Goal: Information Seeking & Learning: Find specific fact

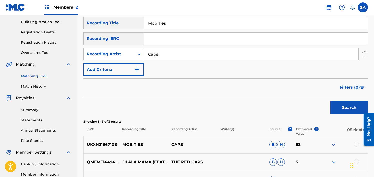
click at [154, 23] on input "Mob Ties" at bounding box center [256, 23] width 224 height 12
click at [155, 23] on input "Mob Ties" at bounding box center [256, 23] width 224 height 12
click at [161, 24] on input "[PERSON_NAME] Listen Up" at bounding box center [256, 23] width 224 height 12
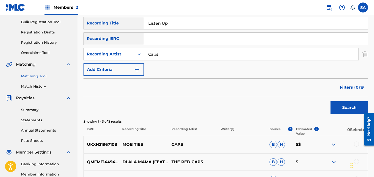
type input "Listen Up"
click at [155, 55] on input "Caps" at bounding box center [251, 54] width 215 height 12
paste input "[PERSON_NAME]"
type input "[PERSON_NAME]"
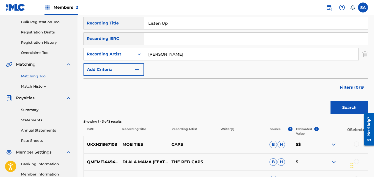
click at [331, 102] on button "Search" at bounding box center [350, 108] width 38 height 13
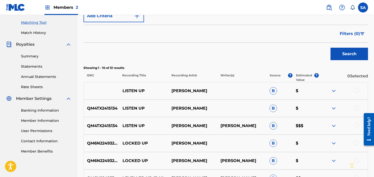
scroll to position [139, 0]
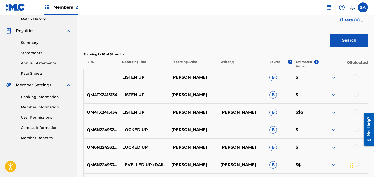
click at [94, 94] on p "QM4TX2415134" at bounding box center [101, 95] width 35 height 6
copy p "QM4TX2415134"
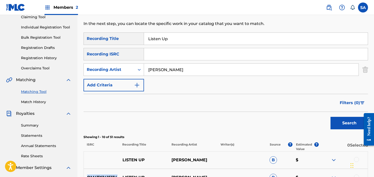
scroll to position [0, 0]
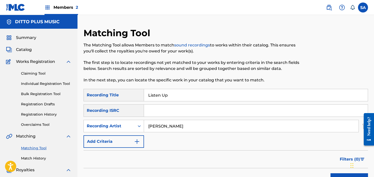
click at [159, 95] on input "Listen Up" at bounding box center [256, 95] width 224 height 12
paste input "STILL PLAY VALORANT"
type input "STILL PLAY VALORANT"
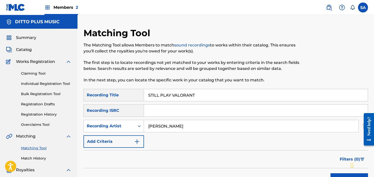
click at [164, 126] on input "[PERSON_NAME]" at bounding box center [251, 126] width 215 height 12
click at [331, 174] on button "Search" at bounding box center [350, 180] width 38 height 13
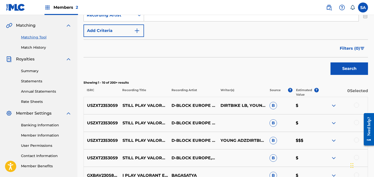
scroll to position [115, 0]
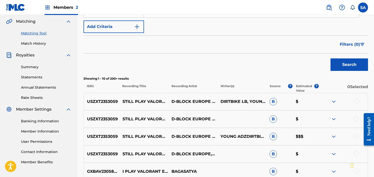
click at [100, 103] on p "USZXT2353059" at bounding box center [101, 102] width 35 height 6
copy p "USZXT2353059"
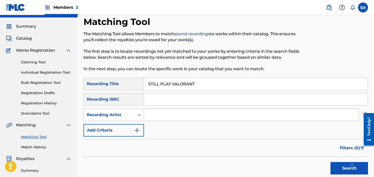
scroll to position [0, 0]
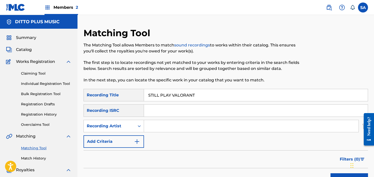
click at [165, 93] on input "STILL PLAY VALORANT" at bounding box center [256, 95] width 224 height 12
paste input "TEN YEARS OF TRAVEL"
click at [331, 174] on button "Search" at bounding box center [350, 180] width 38 height 13
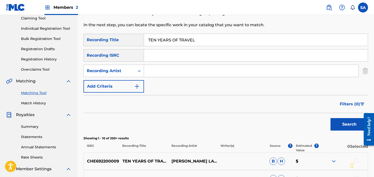
scroll to position [34, 0]
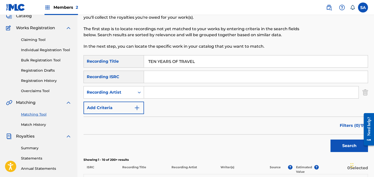
click at [155, 65] on input "TEN YEARS OF TRAVEL" at bounding box center [256, 62] width 224 height 12
paste input "BALLOON"
type input "BALLOON"
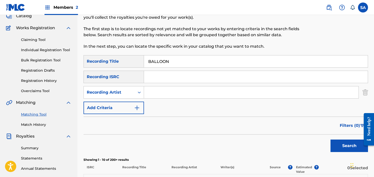
scroll to position [34, 0]
click at [163, 93] on input "Search Form" at bounding box center [251, 93] width 215 height 12
paste input "SCHERDEL"
type input "SCHERDEL"
click at [345, 149] on button "Search" at bounding box center [350, 146] width 38 height 13
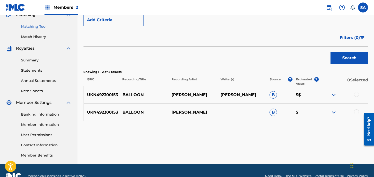
scroll to position [125, 0]
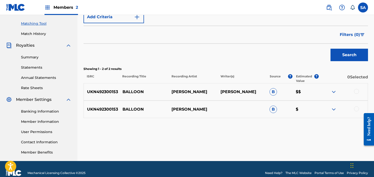
click at [94, 90] on p "UKN492300153" at bounding box center [101, 92] width 35 height 6
copy p "UKN492300153"
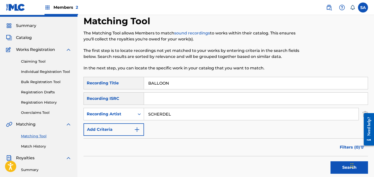
scroll to position [0, 0]
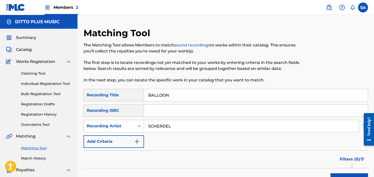
click at [153, 90] on input "BALLOON" at bounding box center [256, 95] width 224 height 12
paste input "ITTER END"
click at [331, 174] on button "Search" at bounding box center [350, 180] width 38 height 13
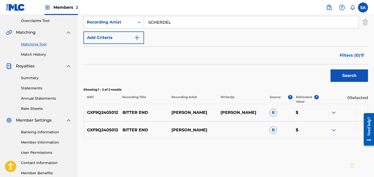
scroll to position [107, 0]
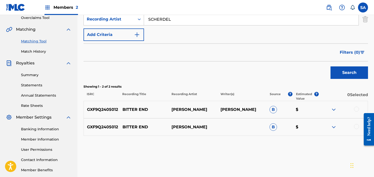
click at [95, 108] on p "GXF9Q2405012" at bounding box center [101, 110] width 35 height 6
copy p "GXF9Q2405012"
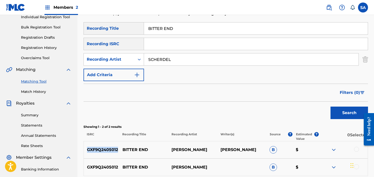
scroll to position [16, 0]
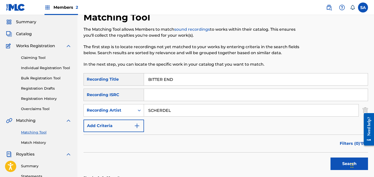
click at [151, 74] on input "BITTER END" at bounding box center [256, 80] width 224 height 12
drag, startPoint x: 151, startPoint y: 74, endPoint x: 154, endPoint y: 75, distance: 2.6
click at [151, 74] on input "BITTER END" at bounding box center [256, 80] width 224 height 12
paste input "OY WHO FELL TO EARTH"
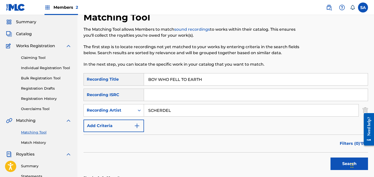
click at [331, 158] on button "Search" at bounding box center [350, 164] width 38 height 13
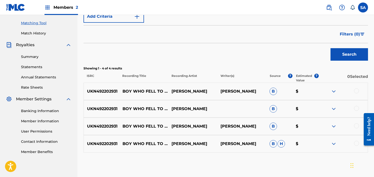
scroll to position [130, 0]
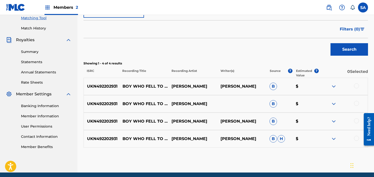
click at [97, 86] on p "UKN492202931" at bounding box center [101, 87] width 35 height 6
copy p "UKN492202931"
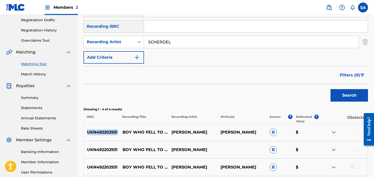
scroll to position [0, 0]
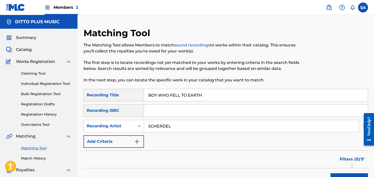
click at [152, 93] on input "BOY WHO FELL TO EARTH" at bounding box center [256, 95] width 224 height 12
paste input "RAVE MISTAKE"
click at [331, 174] on button "Search" at bounding box center [350, 180] width 38 height 13
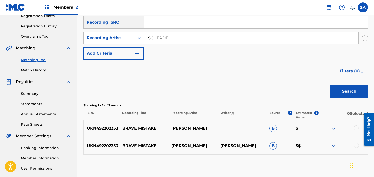
scroll to position [95, 0]
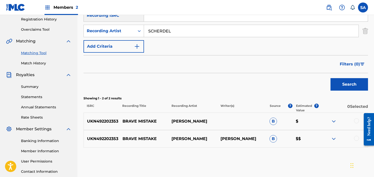
click at [97, 138] on p "UKN492202353" at bounding box center [101, 139] width 35 height 6
copy p "UKN492202353"
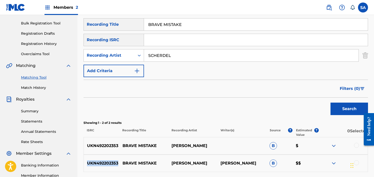
scroll to position [62, 0]
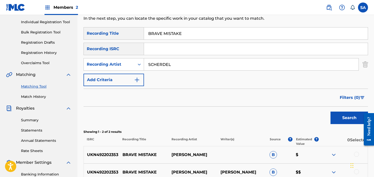
click at [167, 38] on input "BRAVE MISTAKE" at bounding box center [256, 34] width 224 height 12
paste input "EATH"
click at [331, 112] on button "Search" at bounding box center [350, 118] width 38 height 13
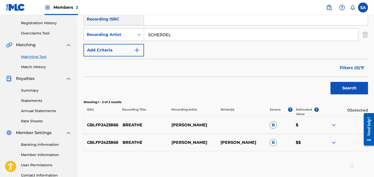
scroll to position [102, 0]
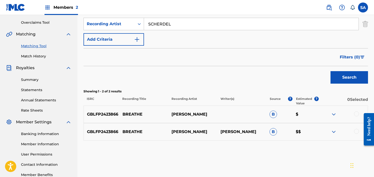
click at [97, 114] on p "GBLFP2423866" at bounding box center [101, 115] width 35 height 6
copy p "GBLFP2423866"
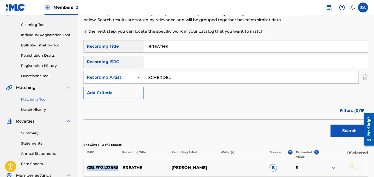
scroll to position [43, 0]
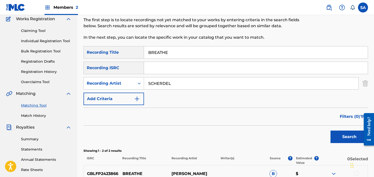
click at [156, 48] on input "BREATHE" at bounding box center [256, 53] width 224 height 12
paste input "DON'T REALLY LIKE YOU"
click at [331, 131] on button "Search" at bounding box center [350, 137] width 38 height 13
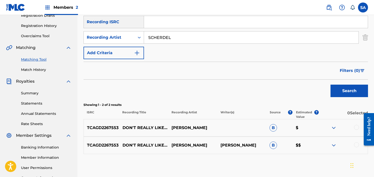
scroll to position [133, 0]
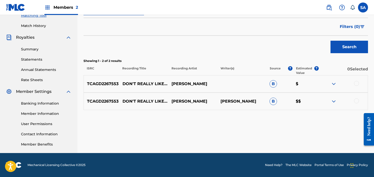
drag, startPoint x: 90, startPoint y: 88, endPoint x: 95, endPoint y: 82, distance: 7.9
click at [90, 88] on div "TCAGD2267553 DON'T REALLY LIKE YOU [PERSON_NAME] B $" at bounding box center [226, 84] width 285 height 18
click at [95, 82] on p "TCAGD2267553" at bounding box center [101, 84] width 35 height 6
copy p "TCAGD2267553"
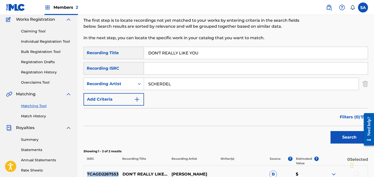
scroll to position [0, 0]
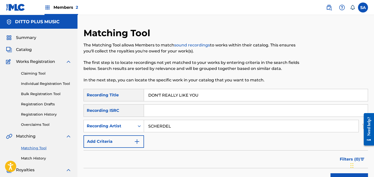
click at [155, 95] on input "DON'T REALLY LIKE YOU" at bounding box center [256, 95] width 224 height 12
drag, startPoint x: 155, startPoint y: 95, endPoint x: 161, endPoint y: 93, distance: 5.8
click at [155, 95] on input "DON'T REALLY LIKE YOU" at bounding box center [256, 95] width 224 height 12
paste input "EARLY MORNING RAIN"
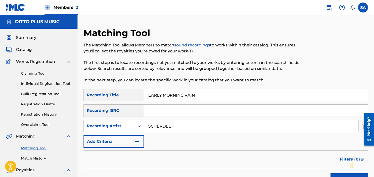
click at [331, 174] on button "Search" at bounding box center [350, 180] width 38 height 13
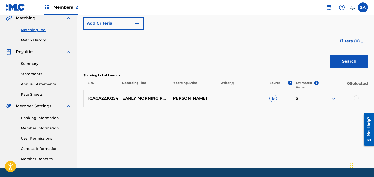
scroll to position [129, 0]
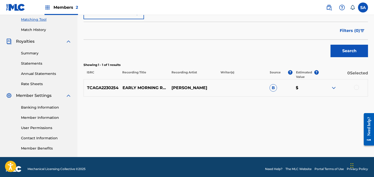
click at [106, 86] on p "TCAGA2230254" at bounding box center [101, 88] width 35 height 6
copy p "TCAGA2230254"
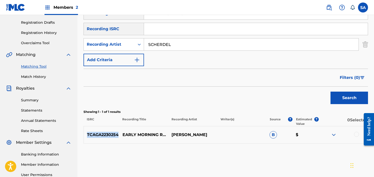
scroll to position [80, 0]
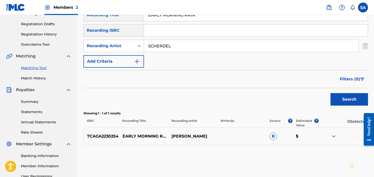
click at [161, 20] on input "EARLY MORNING RAIN" at bounding box center [256, 15] width 224 height 12
paste input "IF WE DANCED"
click at [331, 93] on button "Search" at bounding box center [350, 99] width 38 height 13
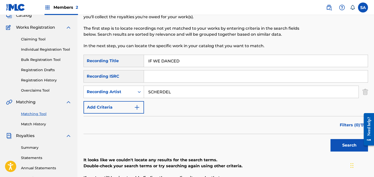
scroll to position [3, 0]
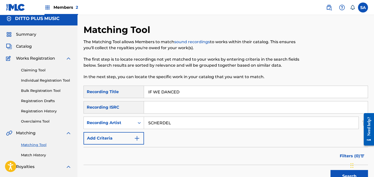
click at [163, 94] on input "IF WE DANCED" at bounding box center [256, 92] width 224 height 12
paste input "LAST CHRISTMAS"
click at [331, 170] on button "Search" at bounding box center [350, 176] width 38 height 13
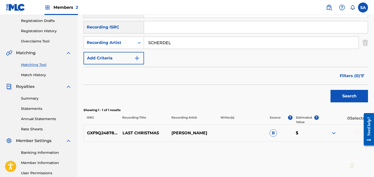
scroll to position [87, 0]
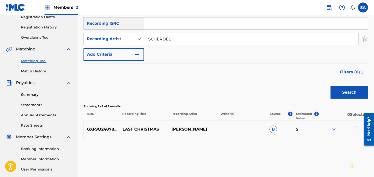
click at [99, 129] on p "GXF9Q2487880" at bounding box center [101, 130] width 35 height 6
copy p "GXF9Q2487880"
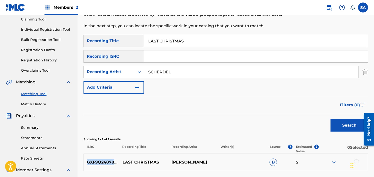
scroll to position [9, 0]
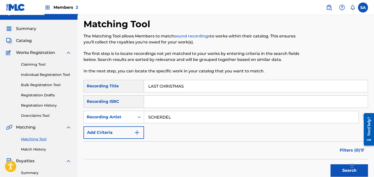
click at [154, 87] on input "LAST CHRISTMAS" at bounding box center [256, 86] width 224 height 12
paste input "R.E.T.R.O."
click at [331, 165] on button "Search" at bounding box center [350, 171] width 38 height 13
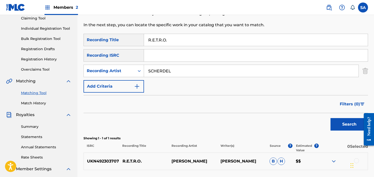
scroll to position [69, 0]
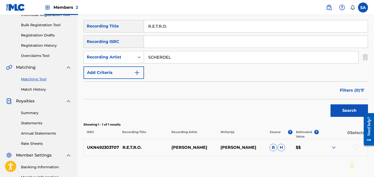
click at [104, 149] on p "UKN492303707" at bounding box center [101, 148] width 35 height 6
click at [104, 150] on p "UKN492303707" at bounding box center [101, 148] width 35 height 6
click at [147, 27] on input "R.E.T.R.O." at bounding box center [256, 26] width 224 height 12
drag, startPoint x: 147, startPoint y: 27, endPoint x: 158, endPoint y: 28, distance: 11.8
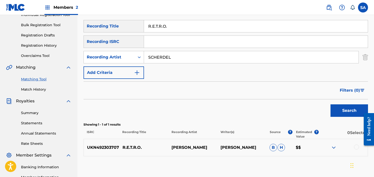
click at [147, 27] on input "R.E.T.R.O." at bounding box center [256, 26] width 224 height 12
paste input "SOMEBODY ELSE"
click at [331, 105] on button "Search" at bounding box center [350, 111] width 38 height 13
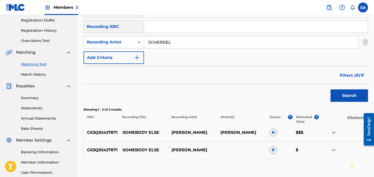
scroll to position [128, 0]
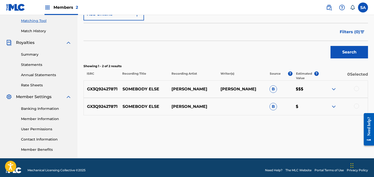
click at [93, 87] on p "GX3Q92427871" at bounding box center [101, 89] width 35 height 6
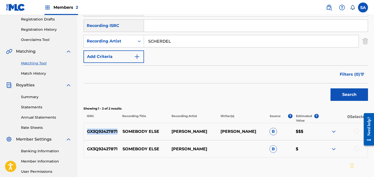
scroll to position [57, 0]
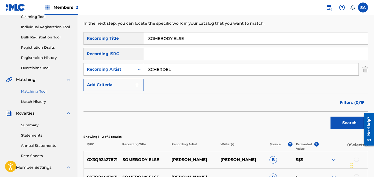
click at [162, 38] on input "SOMEBODY ELSE" at bounding box center [256, 39] width 224 height 12
paste input "THE ANSWER"
click at [331, 117] on button "Search" at bounding box center [350, 123] width 38 height 13
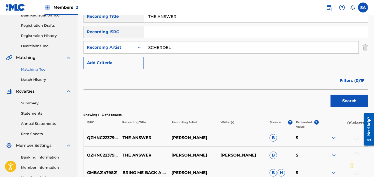
scroll to position [129, 0]
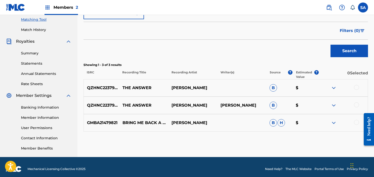
click at [81, 89] on div "Matching Tool The Matching Tool allows Members to match sound recordings to wor…" at bounding box center [226, 28] width 297 height 259
click at [92, 87] on p "QZHNC2237949" at bounding box center [101, 88] width 35 height 6
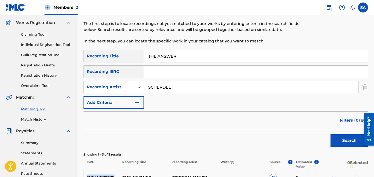
scroll to position [22, 0]
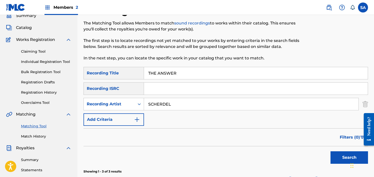
click at [159, 73] on input "THE ANSWER" at bounding box center [256, 73] width 224 height 12
paste input "IME"
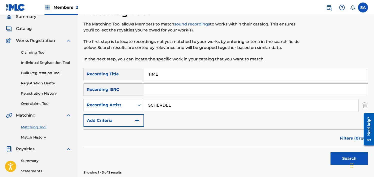
click at [331, 153] on button "Search" at bounding box center [350, 159] width 38 height 13
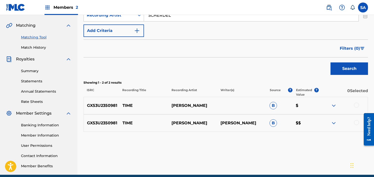
scroll to position [120, 0]
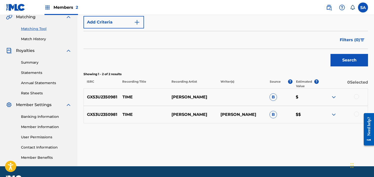
click at [93, 99] on p "GX53U2350981" at bounding box center [101, 97] width 35 height 6
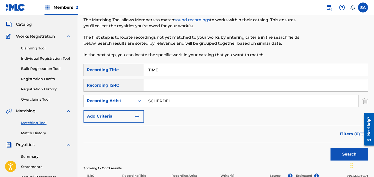
click at [155, 69] on input "TIME" at bounding box center [256, 70] width 224 height 12
paste input "OO SHY"
click at [331, 149] on button "Search" at bounding box center [350, 155] width 38 height 13
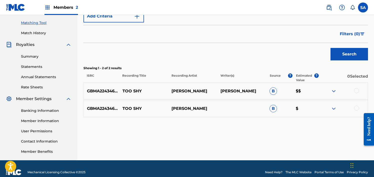
scroll to position [129, 0]
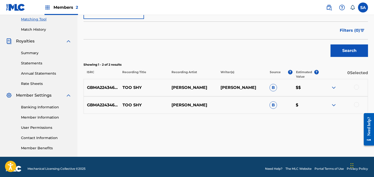
click at [99, 88] on p "GBMA22434663" at bounding box center [101, 88] width 35 height 6
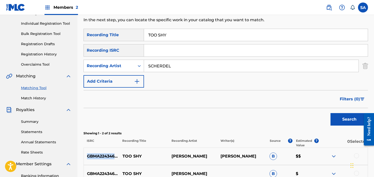
scroll to position [59, 0]
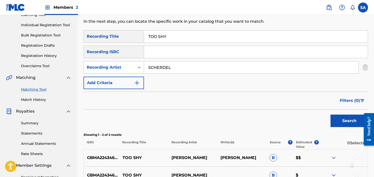
click at [160, 38] on input "TOO SHY" at bounding box center [256, 37] width 224 height 12
paste input "OPEN WOUNDS"
click at [164, 38] on input "TOO OPEN WOUNDS" at bounding box center [256, 37] width 224 height 12
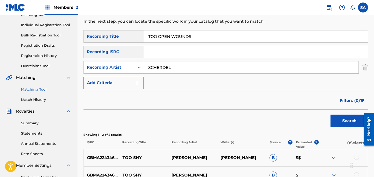
click at [164, 38] on input "TOO OPEN WOUNDS" at bounding box center [256, 37] width 224 height 12
paste input "Search Form"
type input "OPEN WOUNDS"
click at [331, 115] on button "Search" at bounding box center [350, 121] width 38 height 13
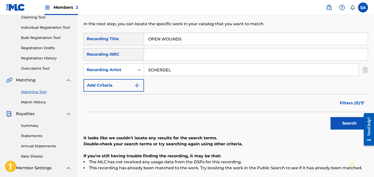
scroll to position [54, 0]
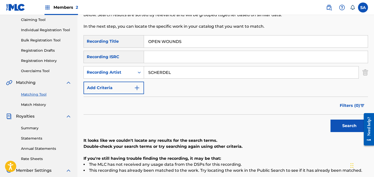
click at [161, 71] on input "SCHERDEL" at bounding box center [251, 73] width 215 height 12
drag, startPoint x: 161, startPoint y: 71, endPoint x: 171, endPoint y: 72, distance: 10.5
click at [161, 71] on input "SCHERDEL" at bounding box center [251, 73] width 215 height 12
click at [169, 72] on input "SCHERDEL" at bounding box center [251, 73] width 215 height 12
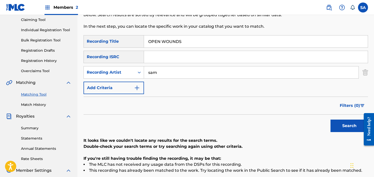
type input "sam"
click at [331, 120] on button "Search" at bounding box center [350, 126] width 38 height 13
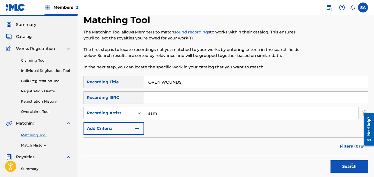
scroll to position [10, 0]
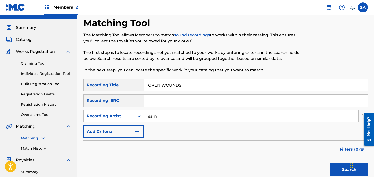
click at [162, 83] on input "OPEN WOUNDS" at bounding box center [256, 85] width 224 height 12
click at [161, 83] on input "OPEN WOUNDS" at bounding box center [256, 85] width 224 height 12
paste input "IRMAO"
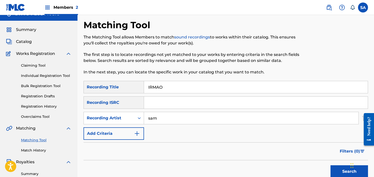
type input "IRMAO"
click at [152, 117] on input "sam" at bounding box center [251, 118] width 215 height 12
click at [331, 166] on button "Search" at bounding box center [350, 172] width 38 height 13
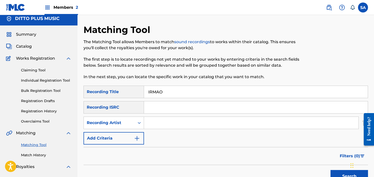
scroll to position [0, 0]
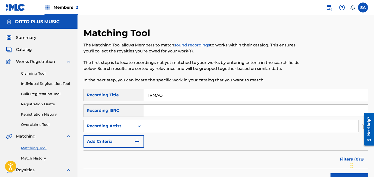
click at [155, 93] on input "IRMAO" at bounding box center [256, 95] width 224 height 12
paste input "PUBLIC"
type input "PUBLIC"
click at [159, 119] on div "SearchWithCriteria0a2e69bc-4c0d-4d5b-b460-9edea3d98448 Recording Title PUBLIC S…" at bounding box center [226, 118] width 285 height 59
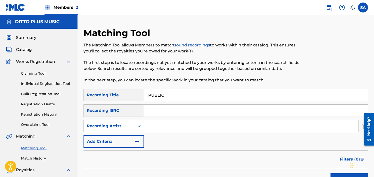
click at [158, 125] on input "Search Form" at bounding box center [251, 126] width 215 height 12
type input "MAYAN"
click at [331, 174] on button "Search" at bounding box center [350, 180] width 38 height 13
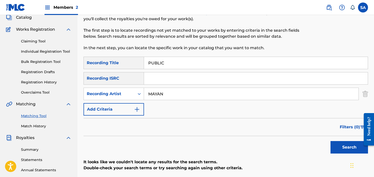
scroll to position [29, 0]
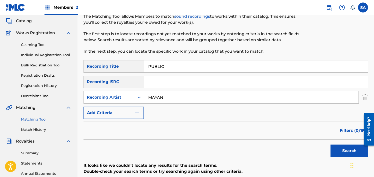
click at [158, 62] on input "PUBLIC" at bounding box center [256, 67] width 224 height 12
paste input "ROCK AND A HARD PLACE"
click at [331, 145] on button "Search" at bounding box center [350, 151] width 38 height 13
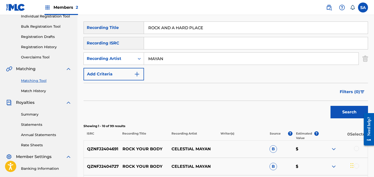
scroll to position [0, 0]
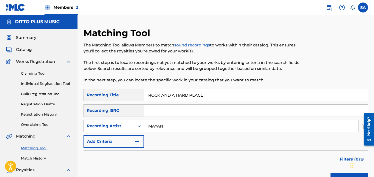
click at [176, 92] on input "ROCK AND A HARD PLACE" at bounding box center [256, 95] width 224 height 12
click at [176, 93] on input "ROCK AND A HARD PLACE" at bounding box center [256, 95] width 224 height 12
paste input "TU FORMA"
type input "TU FORMA"
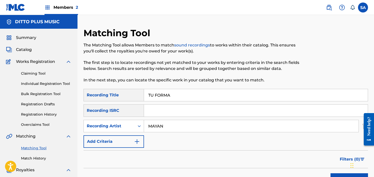
click at [154, 128] on input "MAYAN" at bounding box center [251, 126] width 215 height 12
click at [157, 126] on input "Search Form" at bounding box center [251, 126] width 215 height 12
paste input "[PERSON_NAME]"
type input "[PERSON_NAME]"
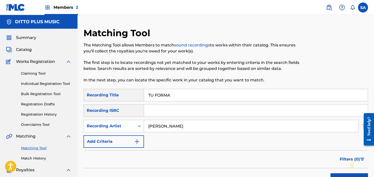
click at [331, 174] on button "Search" at bounding box center [350, 180] width 38 height 13
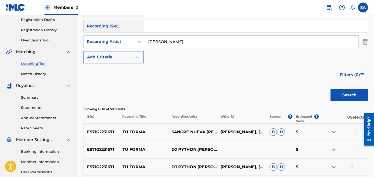
scroll to position [126, 0]
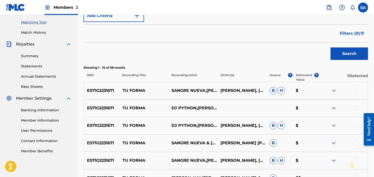
click at [94, 91] on p "ES71G2231671" at bounding box center [101, 91] width 35 height 6
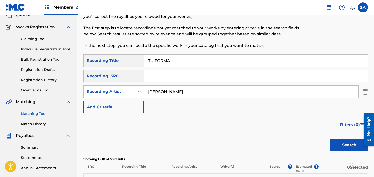
scroll to position [28, 0]
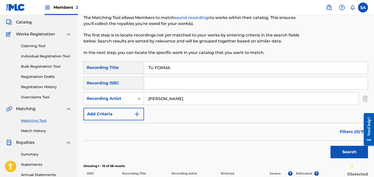
click at [153, 65] on input "TU FORMA" at bounding box center [256, 68] width 224 height 12
drag, startPoint x: 153, startPoint y: 65, endPoint x: 156, endPoint y: 65, distance: 3.5
click at [153, 65] on input "TU FORMA" at bounding box center [256, 68] width 224 height 12
paste input "MOSKITO"
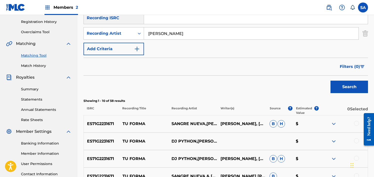
click at [331, 81] on button "Search" at bounding box center [350, 87] width 38 height 13
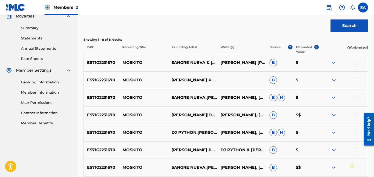
scroll to position [156, 0]
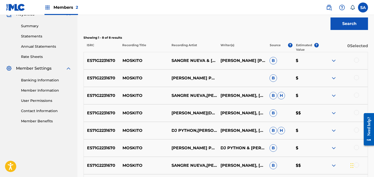
click at [97, 60] on p "ES71G2231670" at bounding box center [101, 61] width 35 height 6
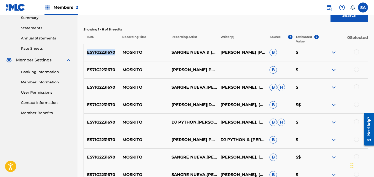
scroll to position [0, 0]
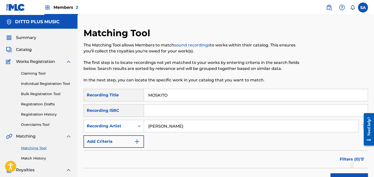
click at [154, 93] on input "MOSKITO" at bounding box center [256, 95] width 224 height 12
drag, startPoint x: 154, startPoint y: 93, endPoint x: 161, endPoint y: 94, distance: 6.8
click at [154, 93] on input "MOSKITO" at bounding box center [256, 95] width 224 height 12
paste input "[PERSON_NAME] BRR"
click at [180, 96] on input "[PERSON_NAME] BRR" at bounding box center [256, 95] width 224 height 12
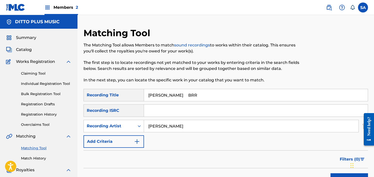
click at [180, 96] on input "[PERSON_NAME] BRR" at bounding box center [256, 95] width 224 height 12
click at [154, 96] on input "[PERSON_NAME] BRR" at bounding box center [256, 95] width 224 height 12
type input "BRR"
click at [156, 125] on input "[PERSON_NAME]" at bounding box center [251, 126] width 215 height 12
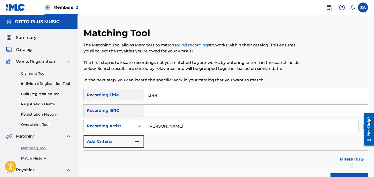
click at [156, 125] on input "[PERSON_NAME]" at bounding box center [251, 126] width 215 height 12
paste input "[PERSON_NAME]"
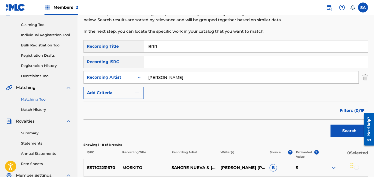
scroll to position [51, 0]
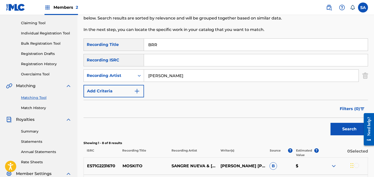
type input "[PERSON_NAME]"
click at [335, 130] on button "Search" at bounding box center [350, 129] width 38 height 13
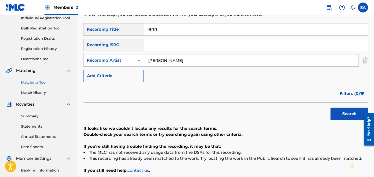
scroll to position [59, 0]
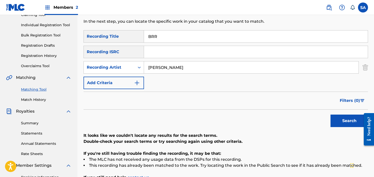
click at [156, 37] on input "BRR" at bounding box center [256, 37] width 224 height 12
drag, startPoint x: 156, startPoint y: 37, endPoint x: 151, endPoint y: 37, distance: 4.8
click at [156, 37] on input "BRR" at bounding box center [256, 37] width 224 height 12
click at [151, 37] on input "BRR" at bounding box center [256, 37] width 224 height 12
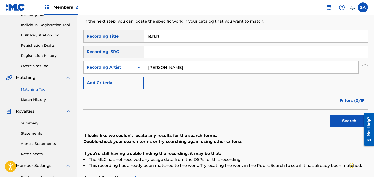
type input "B.R.R"
click at [331, 115] on button "Search" at bounding box center [350, 121] width 38 height 13
